Goal: Task Accomplishment & Management: Manage account settings

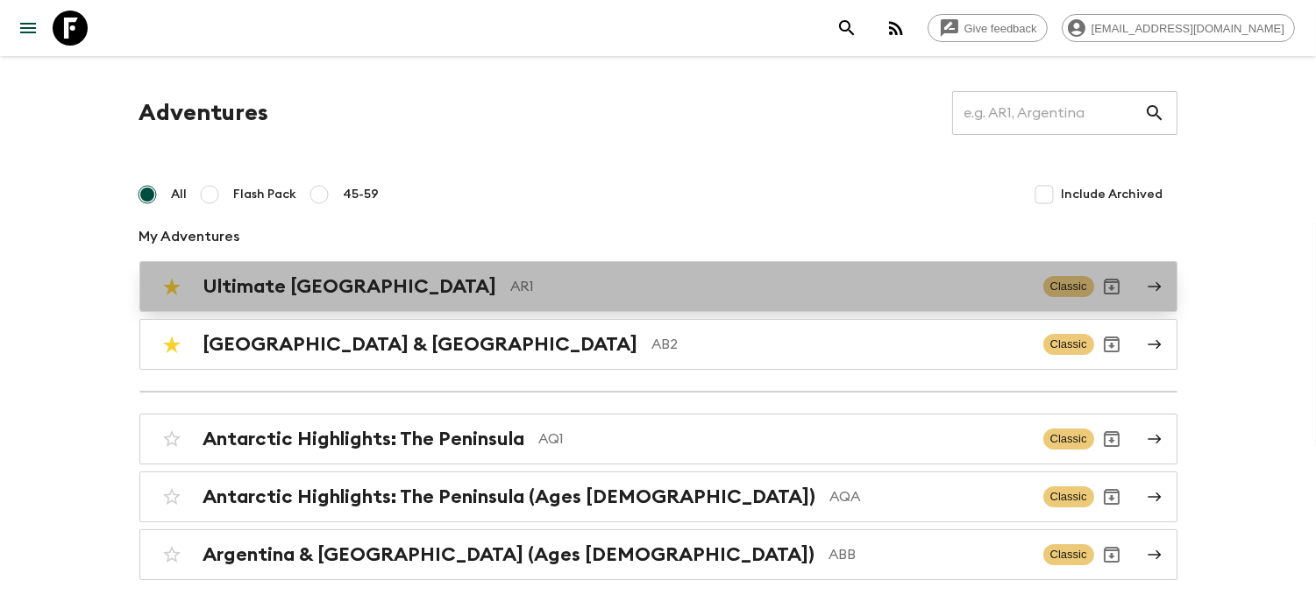
click at [447, 299] on div "Ultimate Argentina AR1 Classic" at bounding box center [624, 286] width 940 height 35
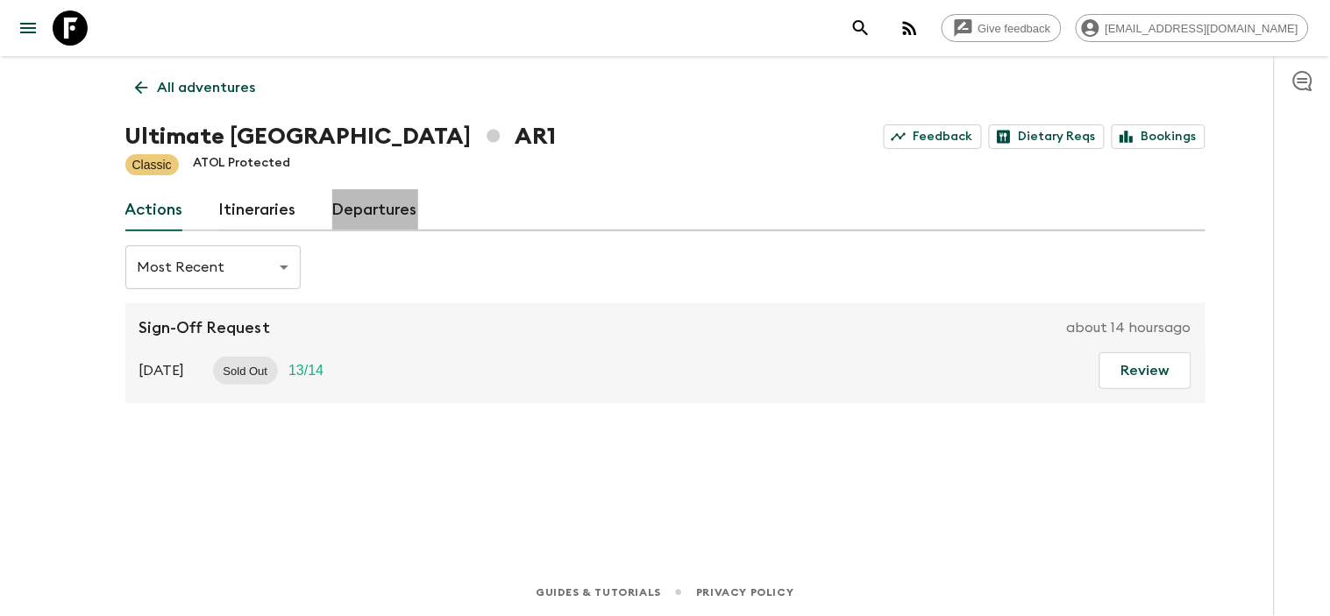
click at [377, 205] on link "Departures" at bounding box center [375, 210] width 86 height 42
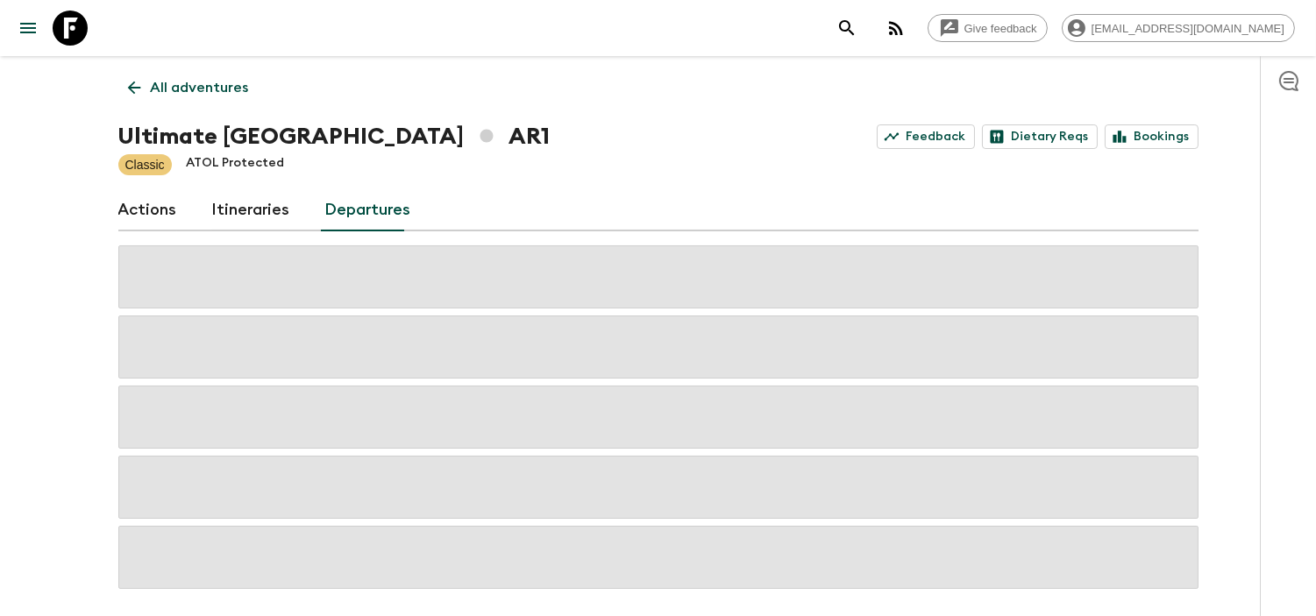
click at [162, 208] on link "Actions" at bounding box center [147, 210] width 59 height 42
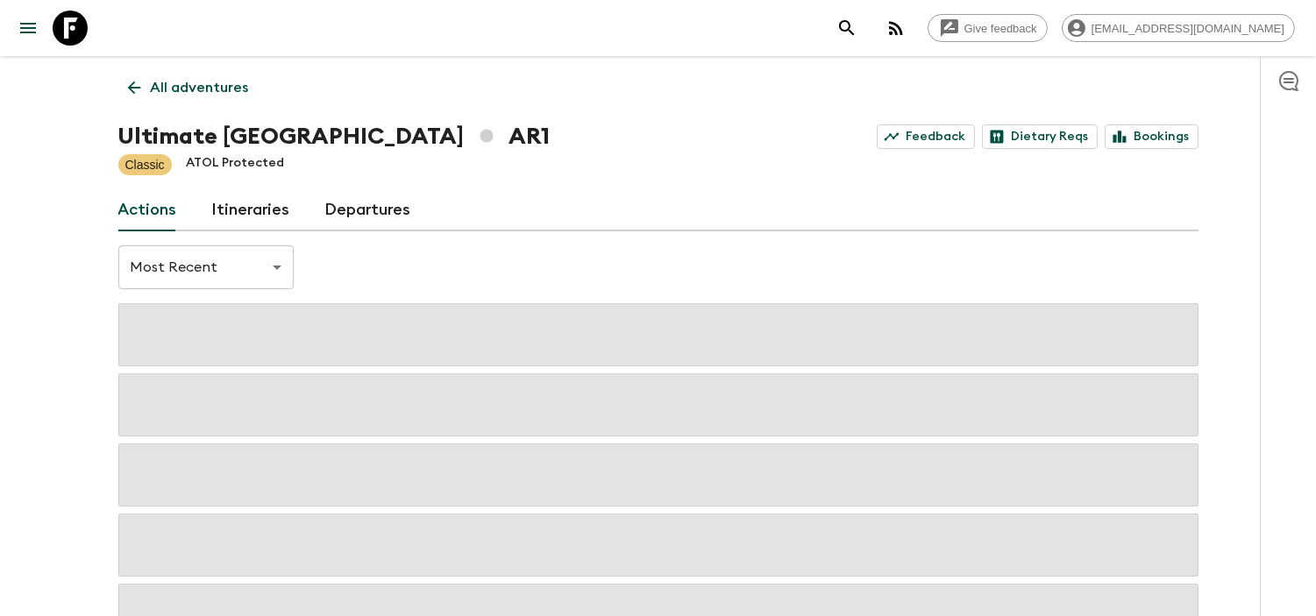
click at [270, 278] on body "Give feedback [PERSON_NAME][EMAIL_ADDRESS][DOMAIN_NAME] All adventures Ultimate…" at bounding box center [658, 372] width 1316 height 744
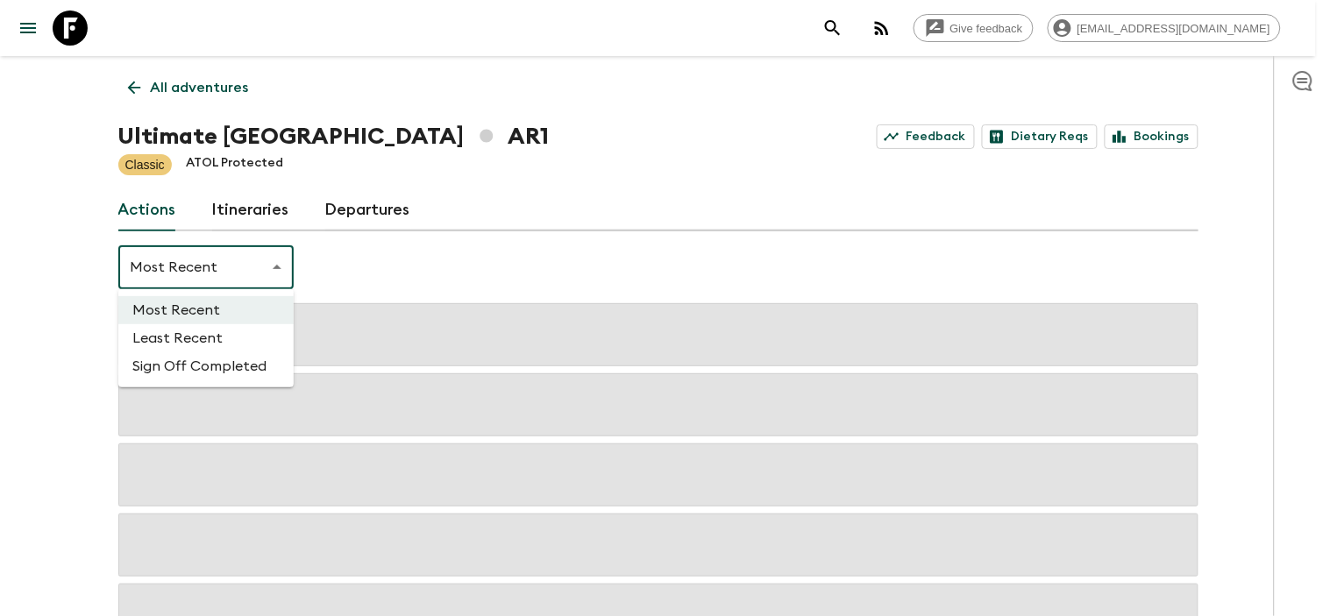
click at [231, 366] on li "Sign Off Completed" at bounding box center [205, 366] width 175 height 28
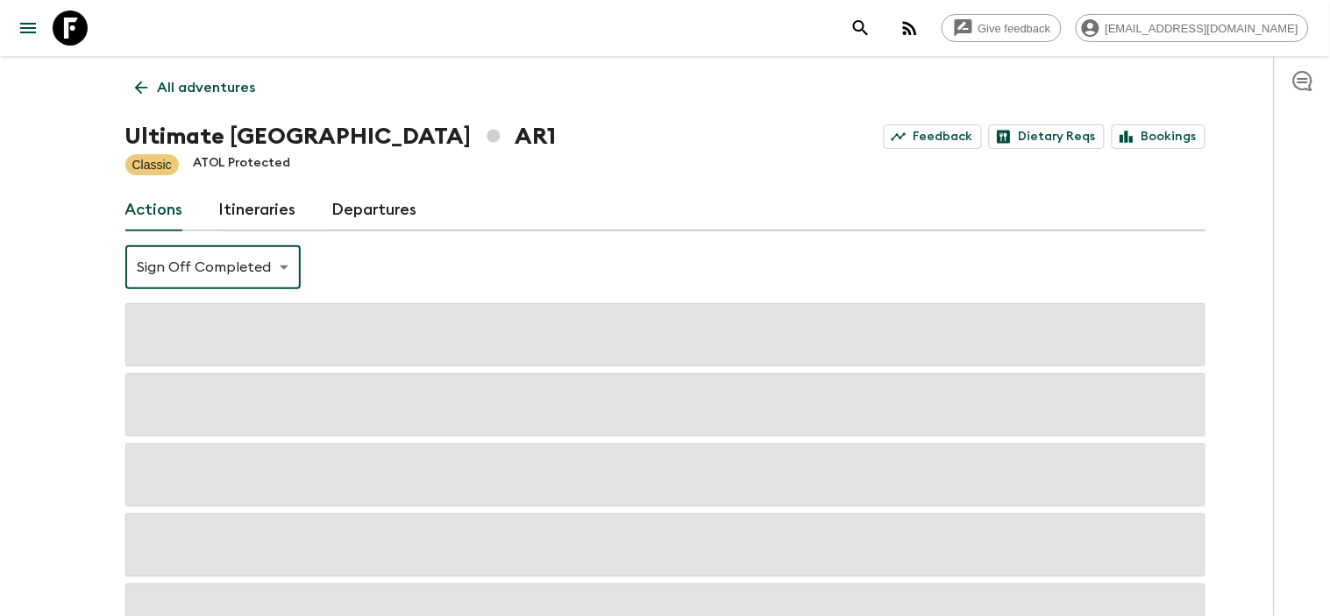
type input "SIGN_OFF_COMPLETED"
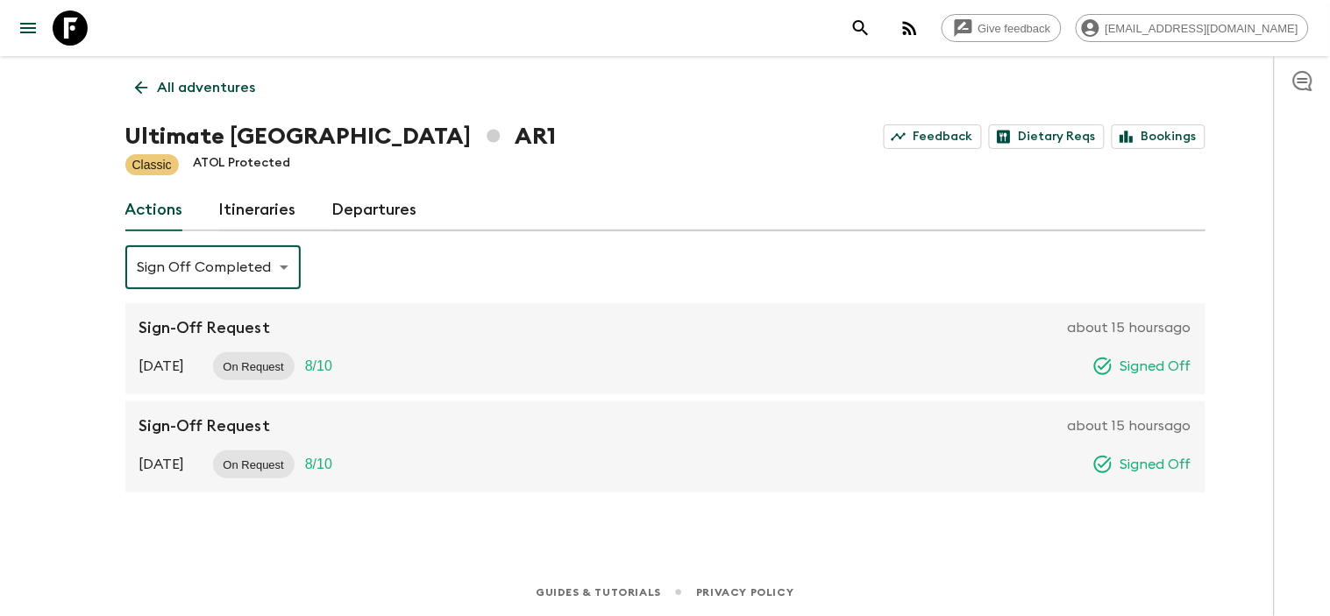
click at [1140, 370] on p "Signed Off" at bounding box center [1156, 366] width 71 height 21
click at [1078, 357] on div "[DATE] On Request 8 / 10 Signed Off" at bounding box center [665, 366] width 1052 height 28
click at [1077, 357] on div "[DATE] On Request 8 / 10 Signed Off" at bounding box center [665, 366] width 1052 height 28
click at [678, 353] on div "[DATE] On Request 8 / 10 Signed Off" at bounding box center [665, 366] width 1052 height 28
click at [1056, 339] on div "Sign-Off Request about 15 hours ago [DATE] On Request 8 / 10 Signed Off" at bounding box center [665, 348] width 1080 height 91
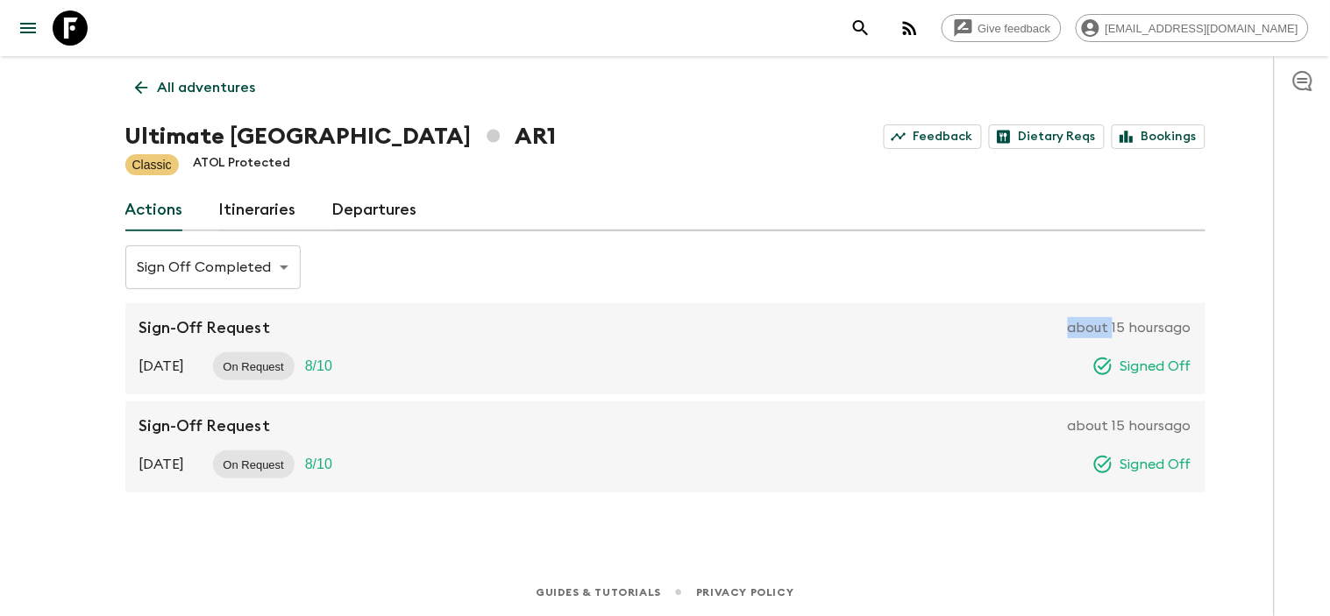
click at [1056, 339] on div "Sign-Off Request about 15 hours ago [DATE] On Request 8 / 10 Signed Off" at bounding box center [665, 348] width 1080 height 91
click at [377, 210] on link "Departures" at bounding box center [375, 210] width 86 height 42
